Goal: Task Accomplishment & Management: Use online tool/utility

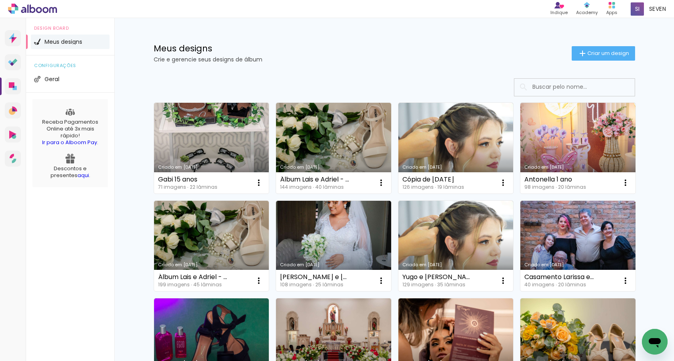
click at [206, 120] on link "Criado em [DATE]" at bounding box center [211, 148] width 115 height 91
